Goal: Navigation & Orientation: Find specific page/section

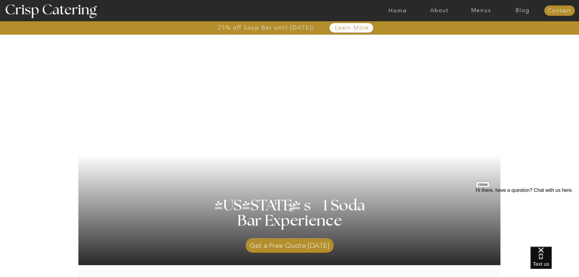
click at [490, 188] on button "close" at bounding box center [483, 184] width 14 height 6
click at [476, 11] on nav "Menus" at bounding box center [482, 11] width 42 height 6
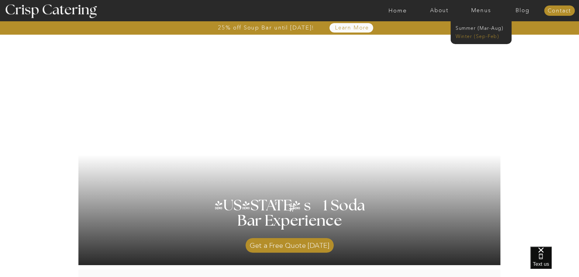
click at [472, 37] on nav "Winter (Sep-Feb)" at bounding box center [481, 36] width 50 height 6
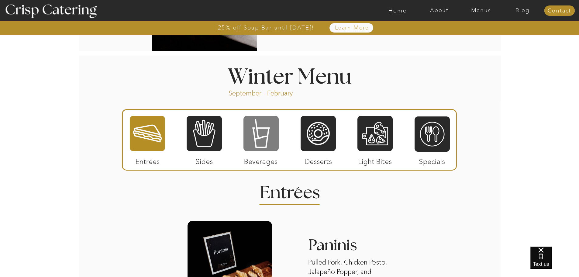
scroll to position [639, 0]
click at [264, 136] on div at bounding box center [261, 134] width 35 height 37
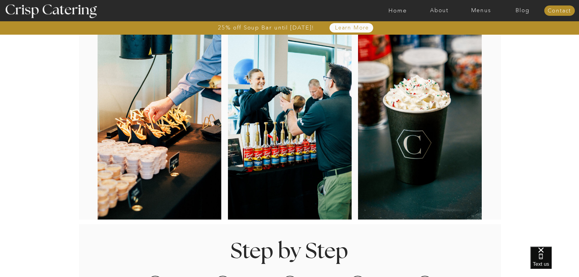
scroll to position [0, 0]
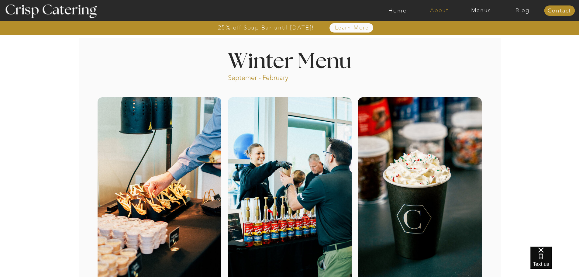
click at [438, 11] on nav "About" at bounding box center [440, 11] width 42 height 6
click at [440, 28] on nav "About Crisp" at bounding box center [441, 28] width 35 height 6
